Goal: Task Accomplishment & Management: Complete application form

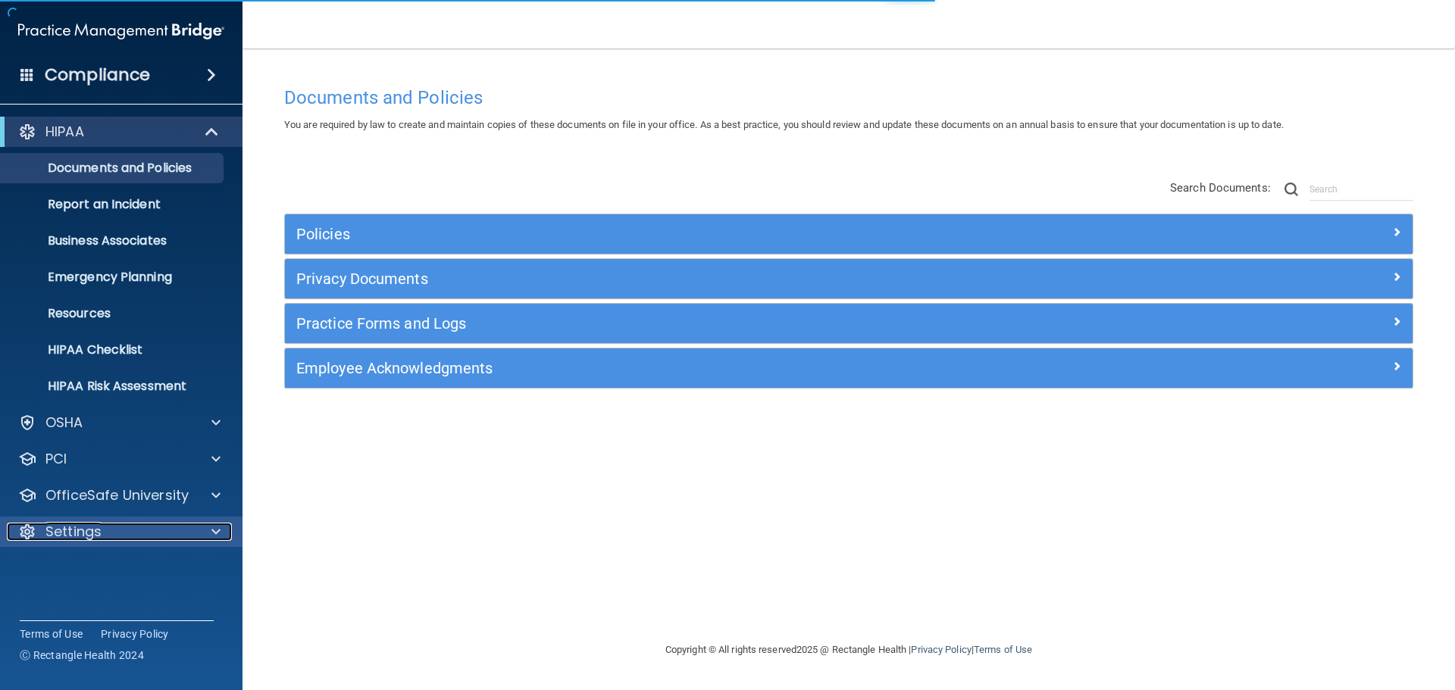
click at [127, 525] on div "Settings" at bounding box center [101, 532] width 188 height 18
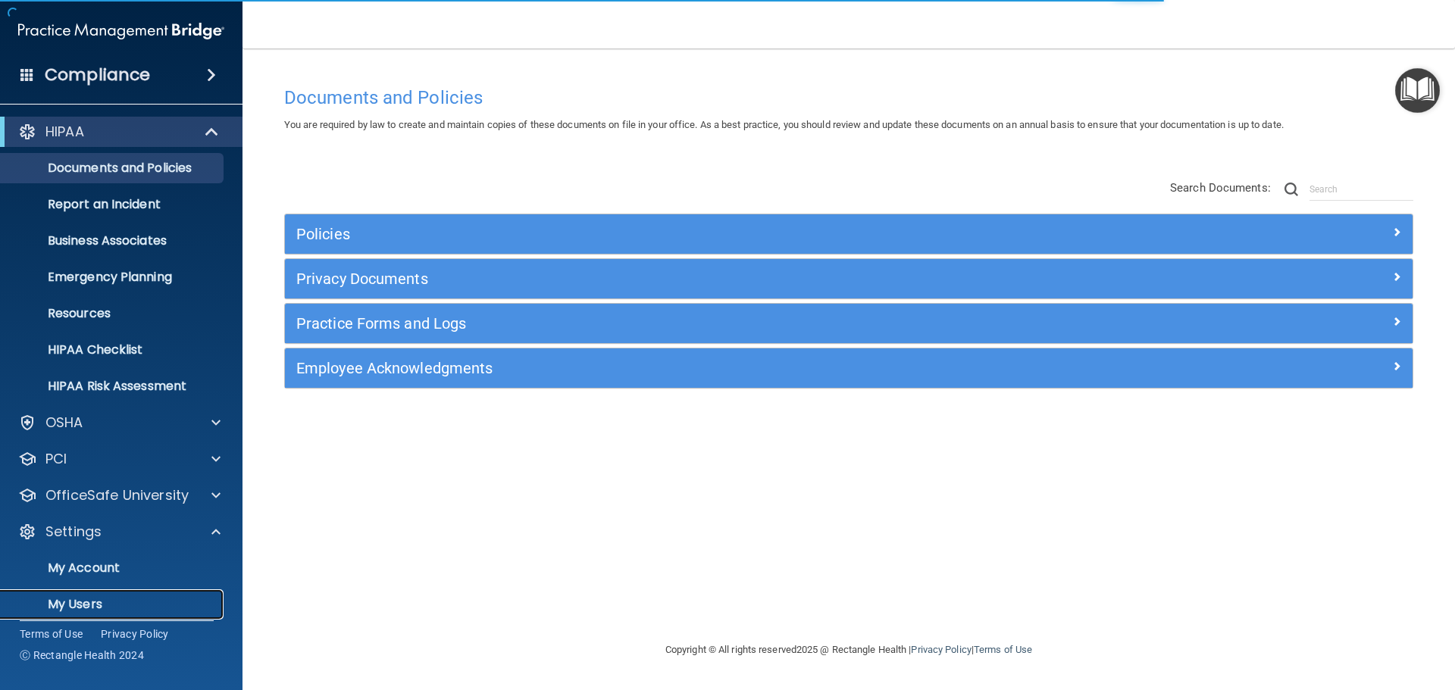
click at [114, 603] on p "My Users" at bounding box center [113, 604] width 207 height 15
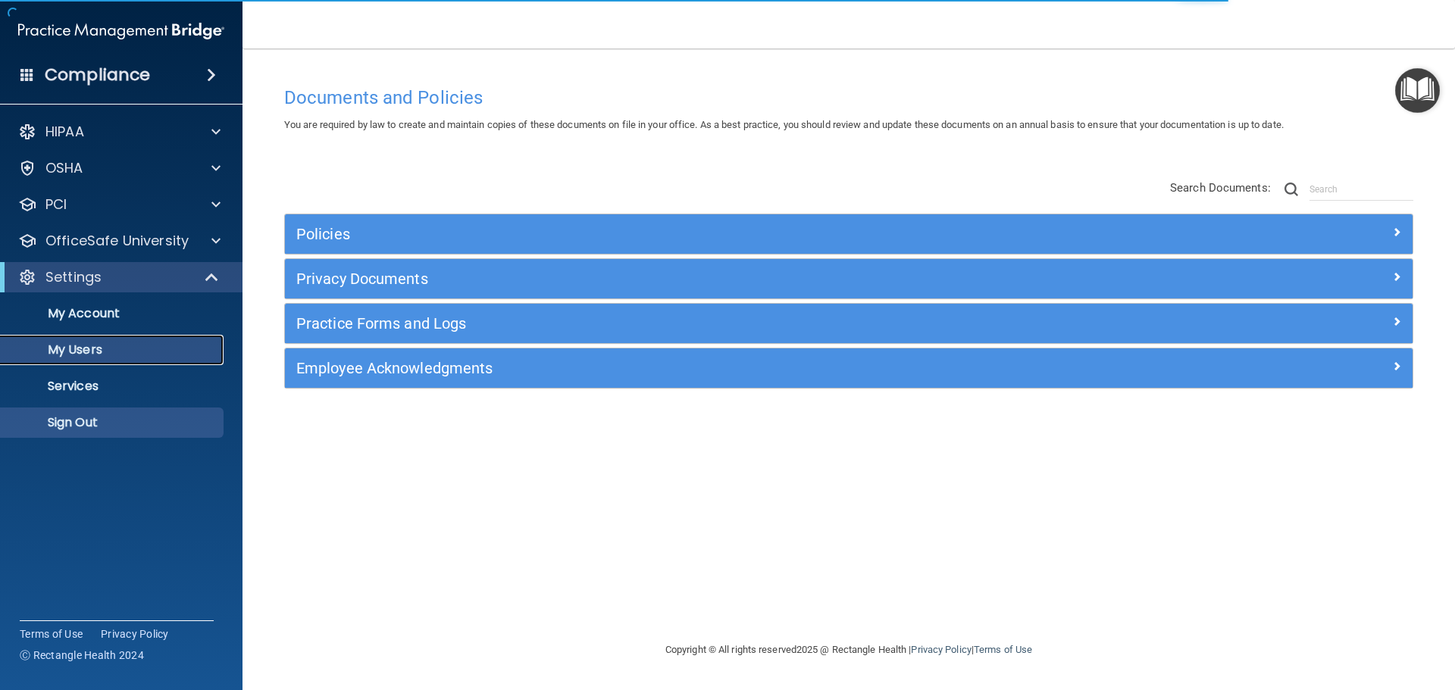
select select "20"
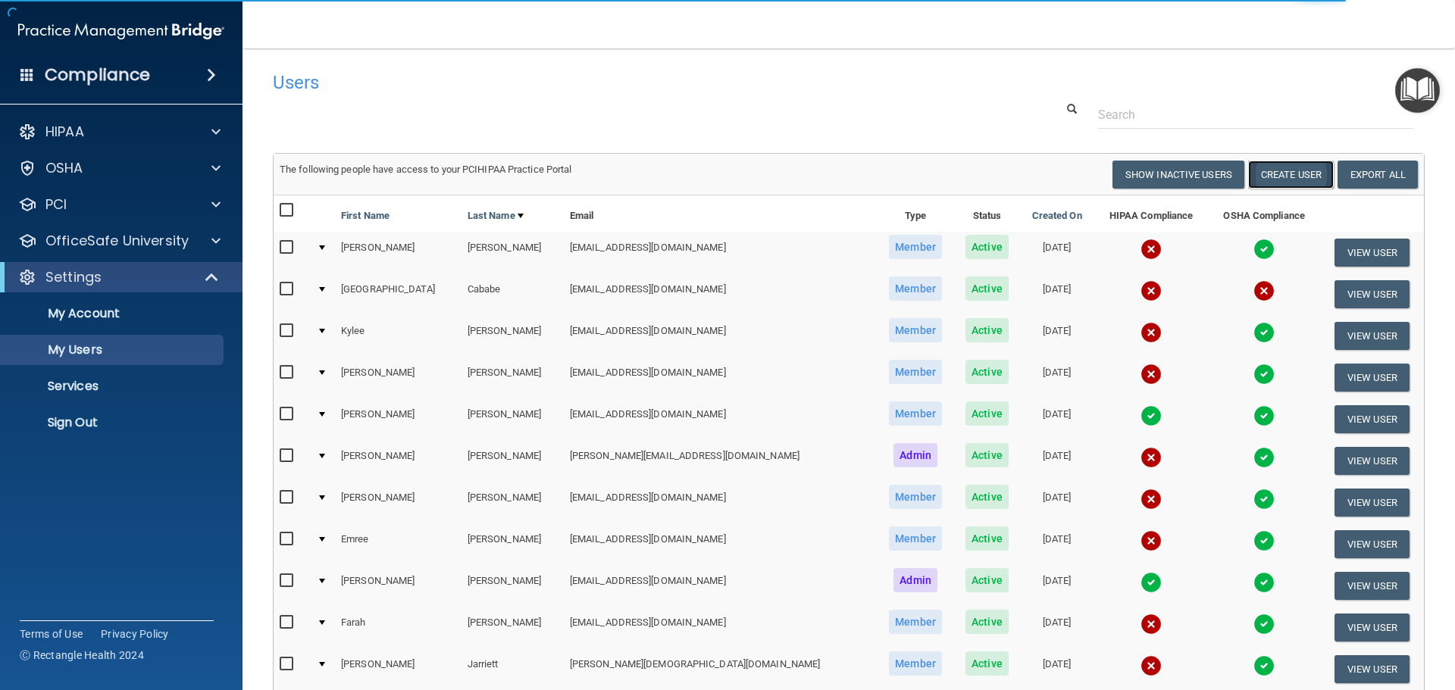
click at [1290, 176] on button "Create User" at bounding box center [1291, 175] width 86 height 28
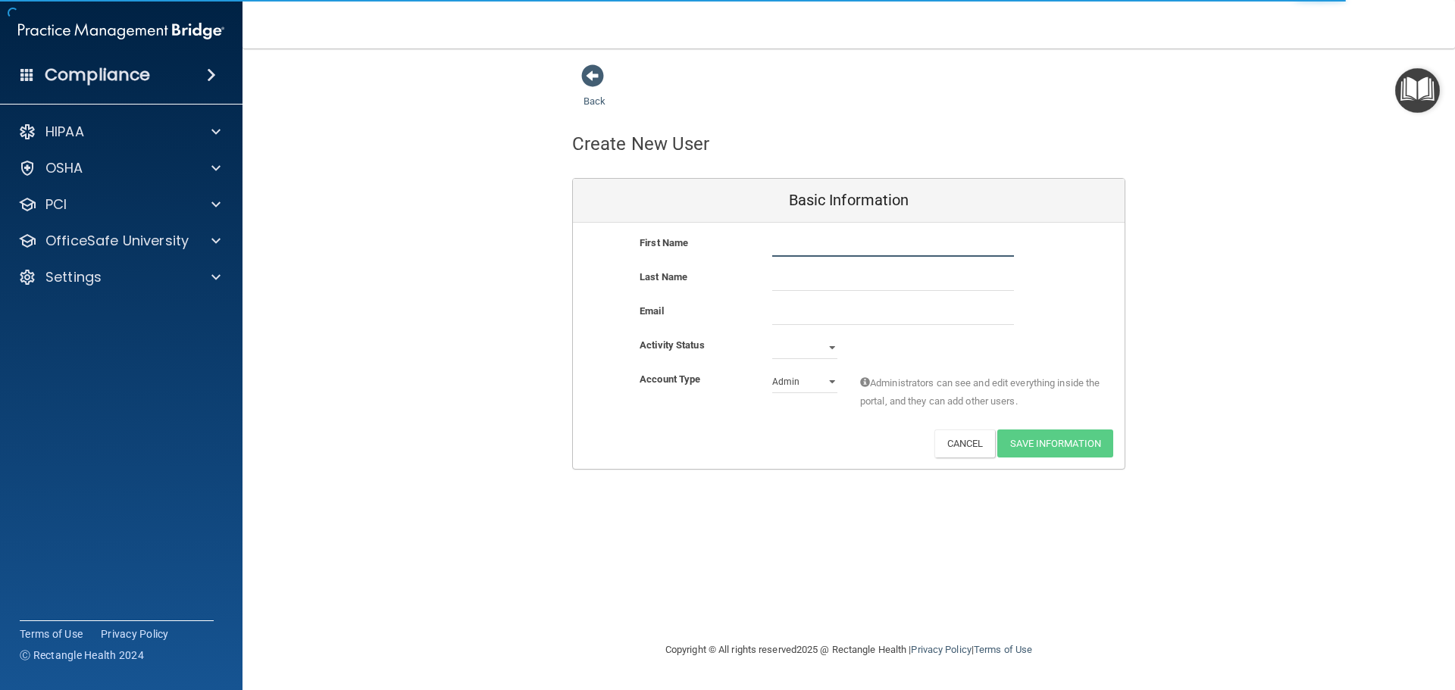
click at [839, 255] on input "text" at bounding box center [893, 245] width 242 height 23
type input "Taygan"
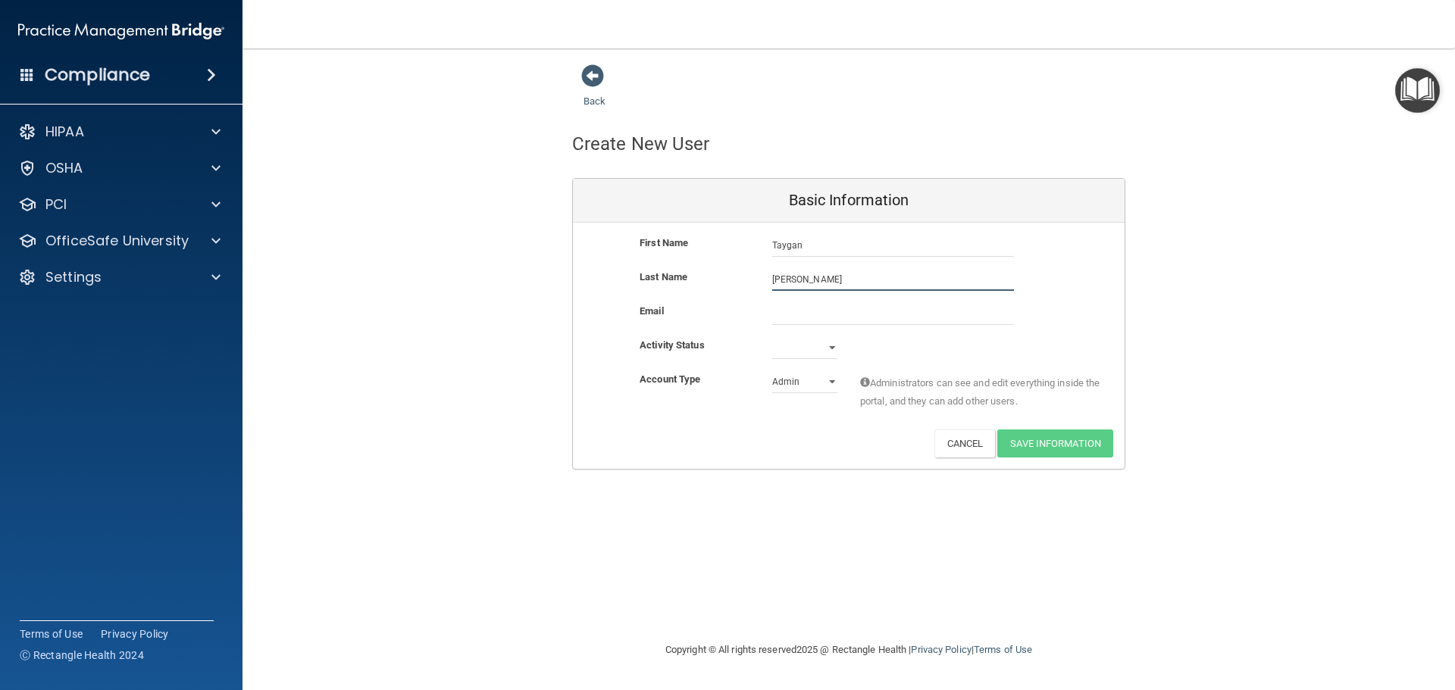
type input "[PERSON_NAME]"
click at [815, 315] on input "email" at bounding box center [893, 313] width 242 height 23
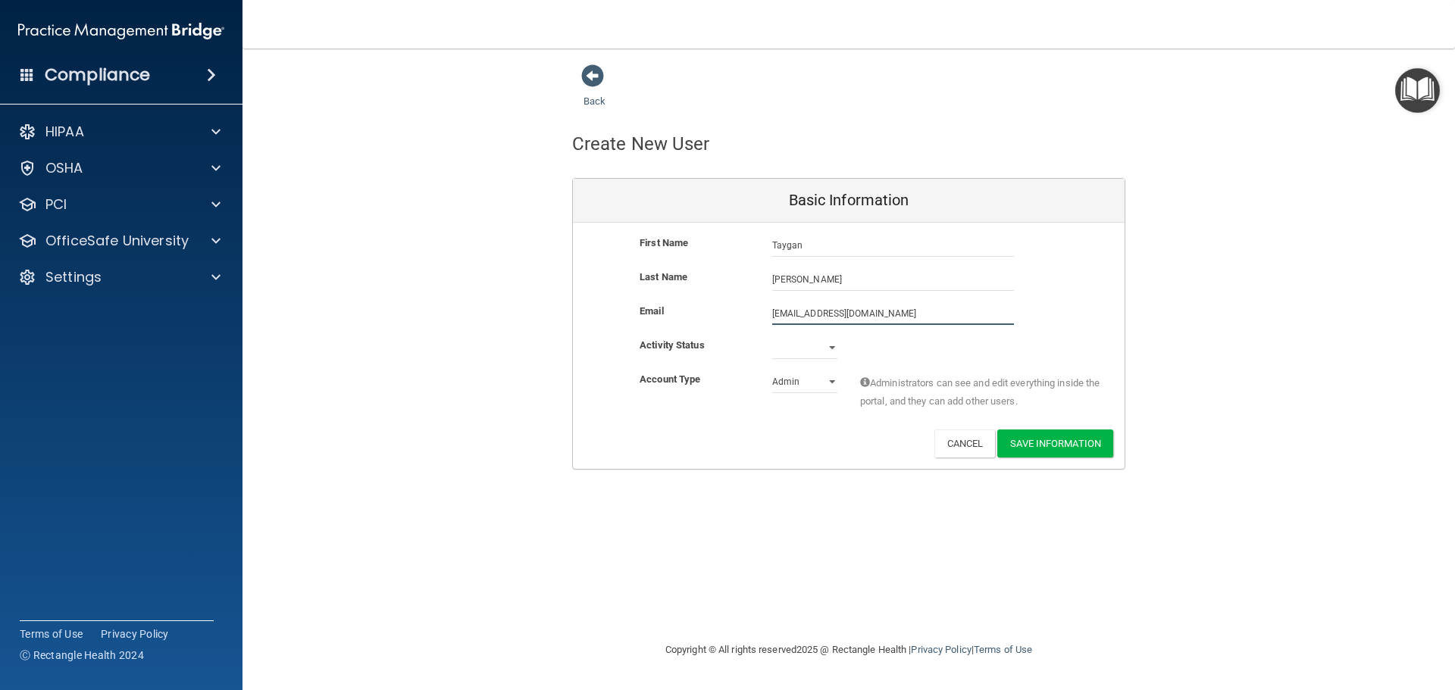
type input "[EMAIL_ADDRESS][DOMAIN_NAME]"
click at [835, 350] on select "Active Inactive" at bounding box center [804, 347] width 65 height 23
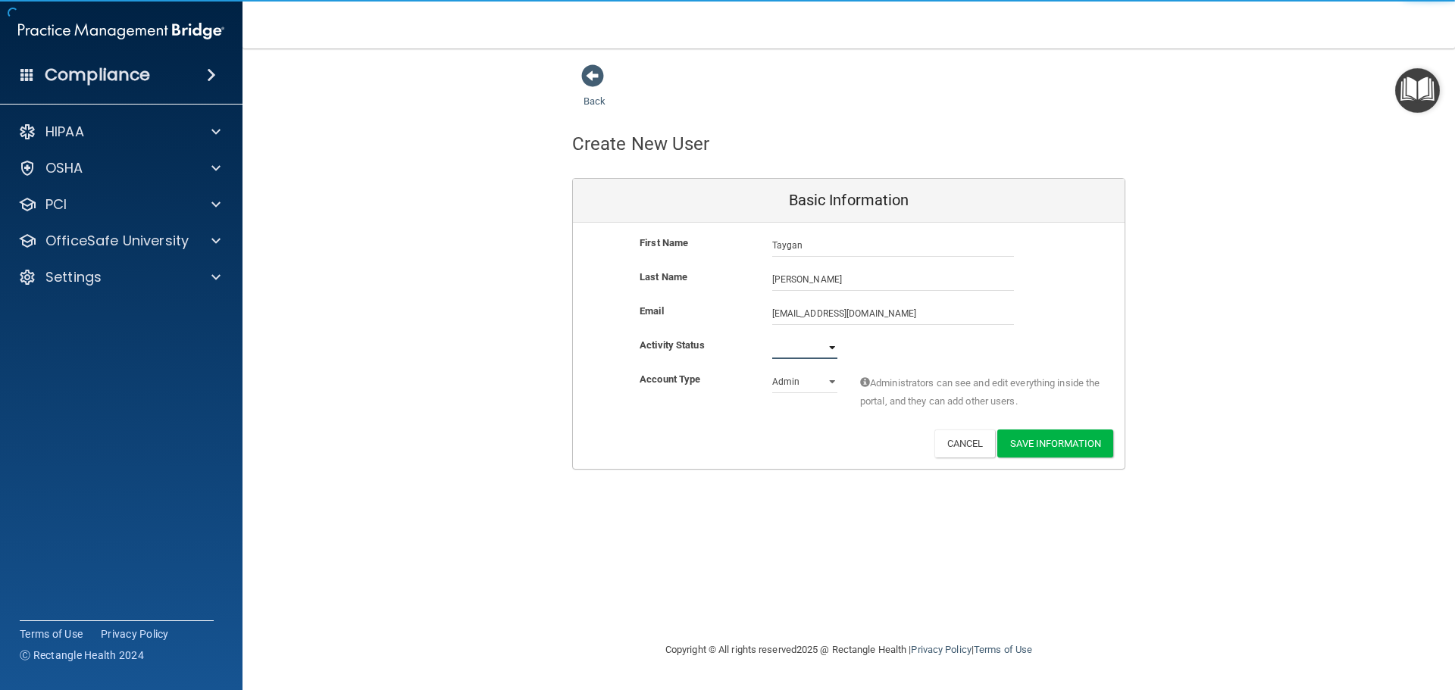
select select "active"
click at [772, 336] on select "Active Inactive" at bounding box center [804, 347] width 65 height 23
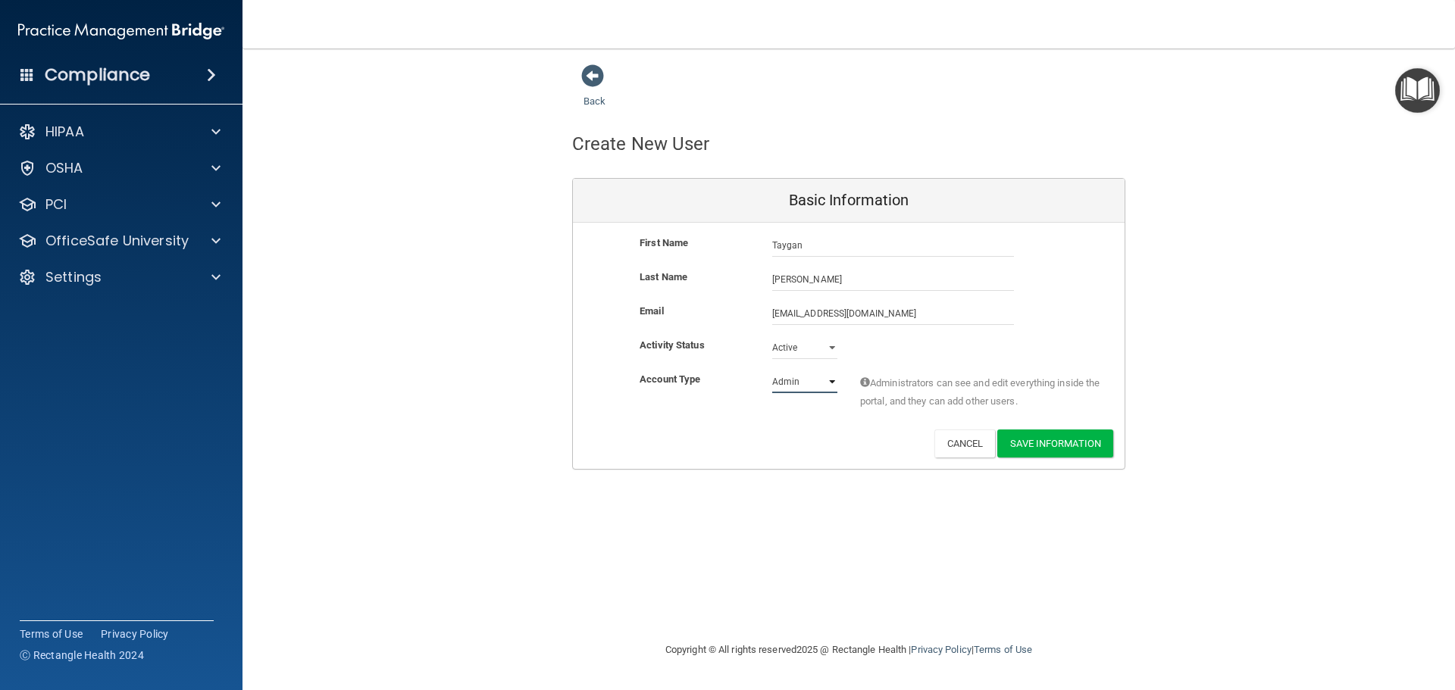
click at [796, 383] on select "Admin Member" at bounding box center [804, 382] width 65 height 23
select select "practice_member"
click at [772, 371] on select "Admin Member" at bounding box center [804, 382] width 65 height 23
click at [1063, 443] on button "Save Information" at bounding box center [1055, 444] width 116 height 28
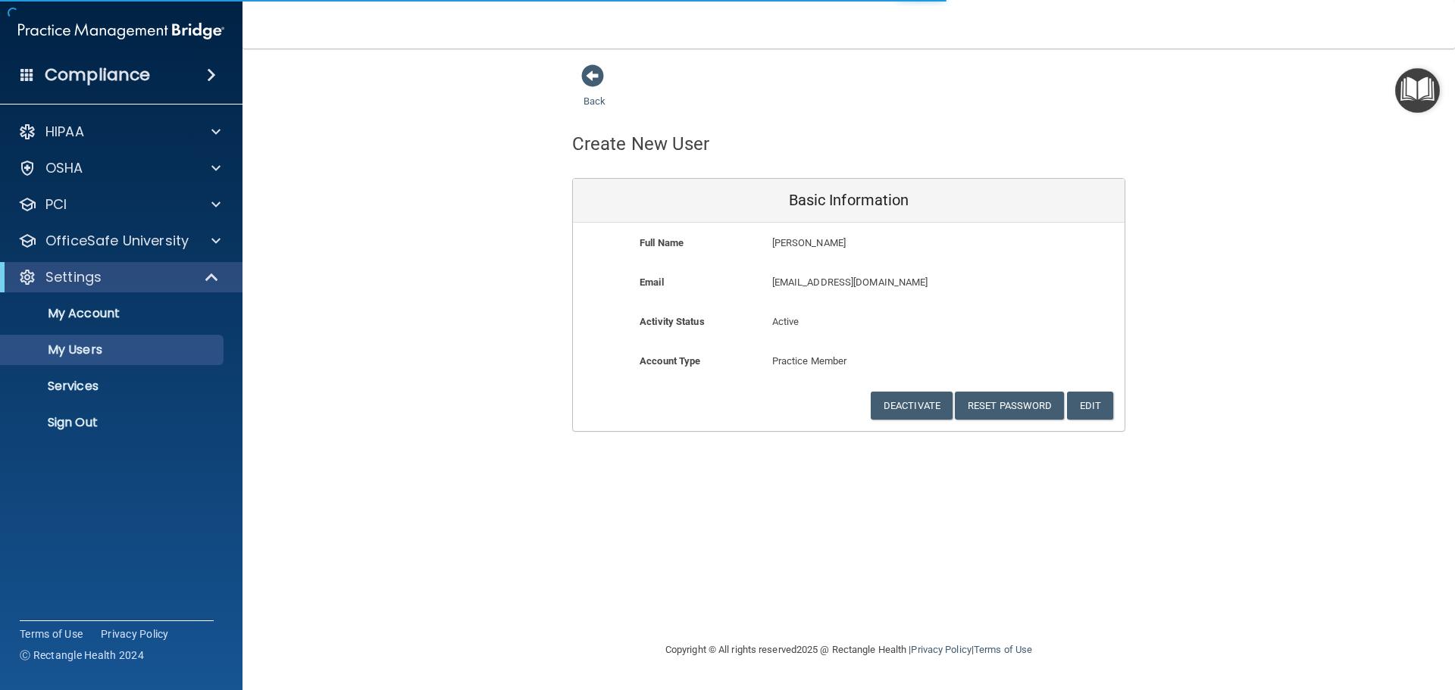
select select "20"
